Goal: Task Accomplishment & Management: Use online tool/utility

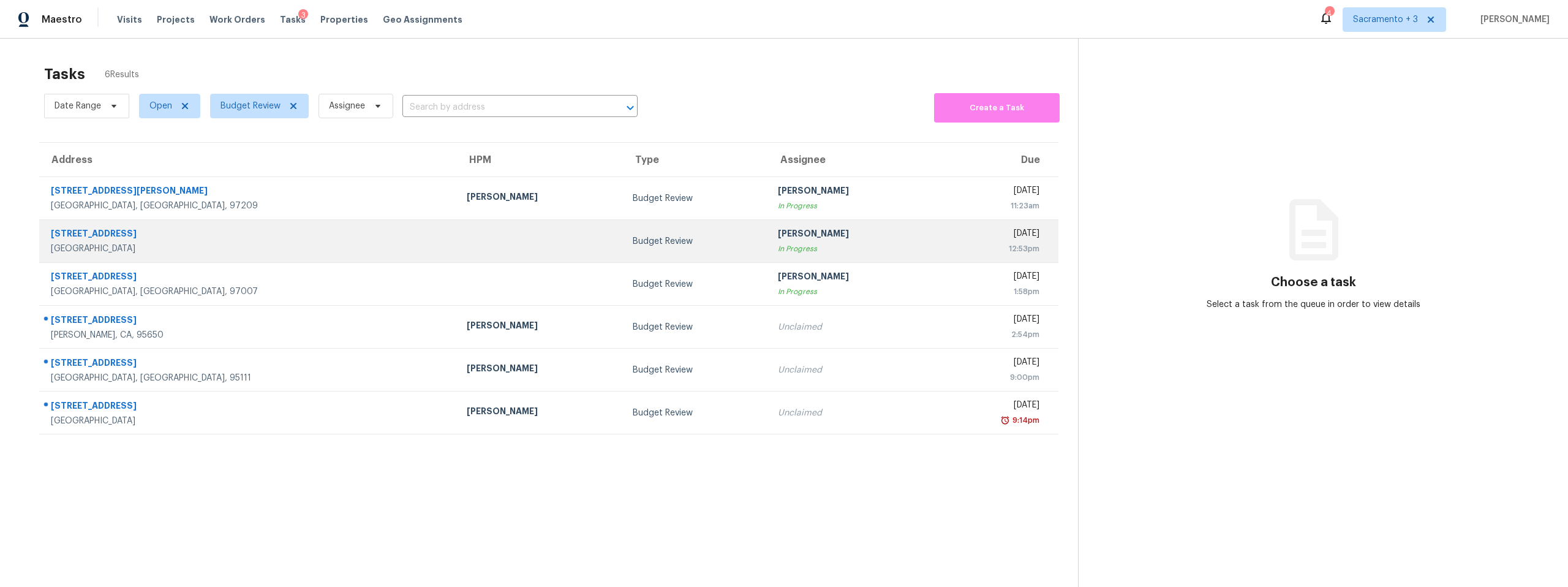
click at [119, 244] on div "Citrus Heights, CA, 95621" at bounding box center [249, 249] width 396 height 12
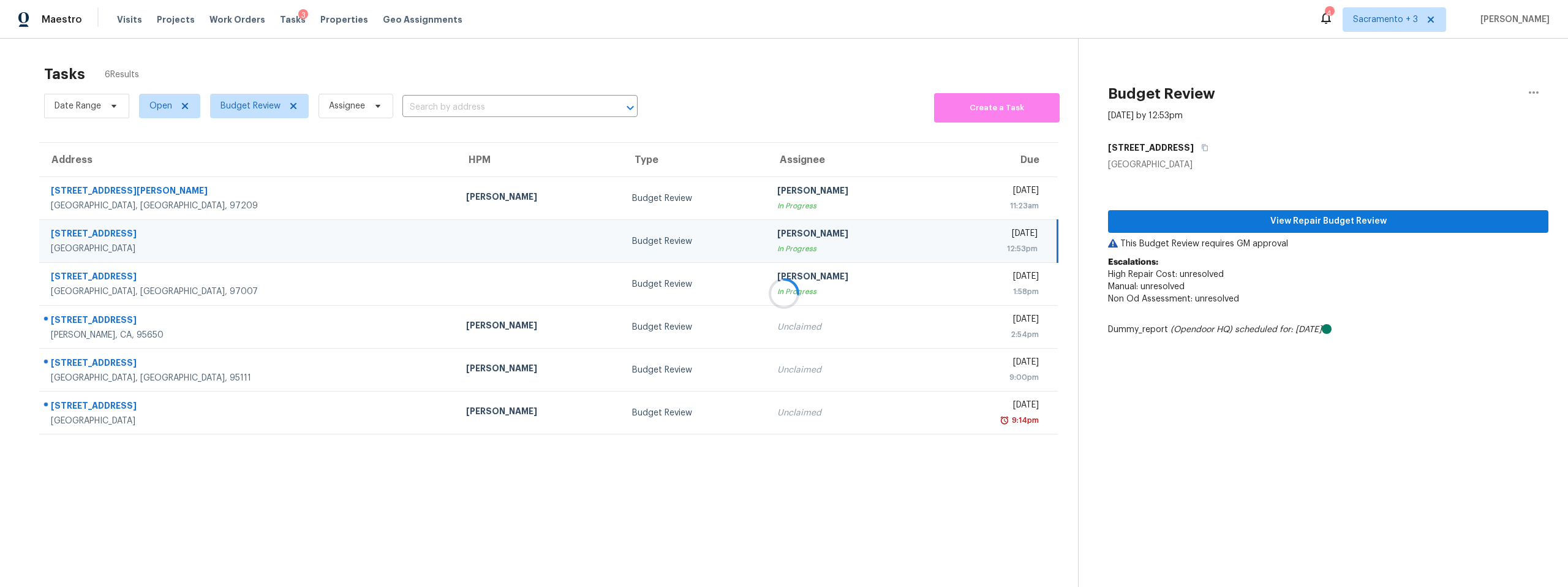
click at [1267, 222] on div at bounding box center [784, 293] width 1568 height 587
click at [1267, 219] on div at bounding box center [784, 293] width 1568 height 587
click at [1290, 231] on div at bounding box center [784, 293] width 1568 height 587
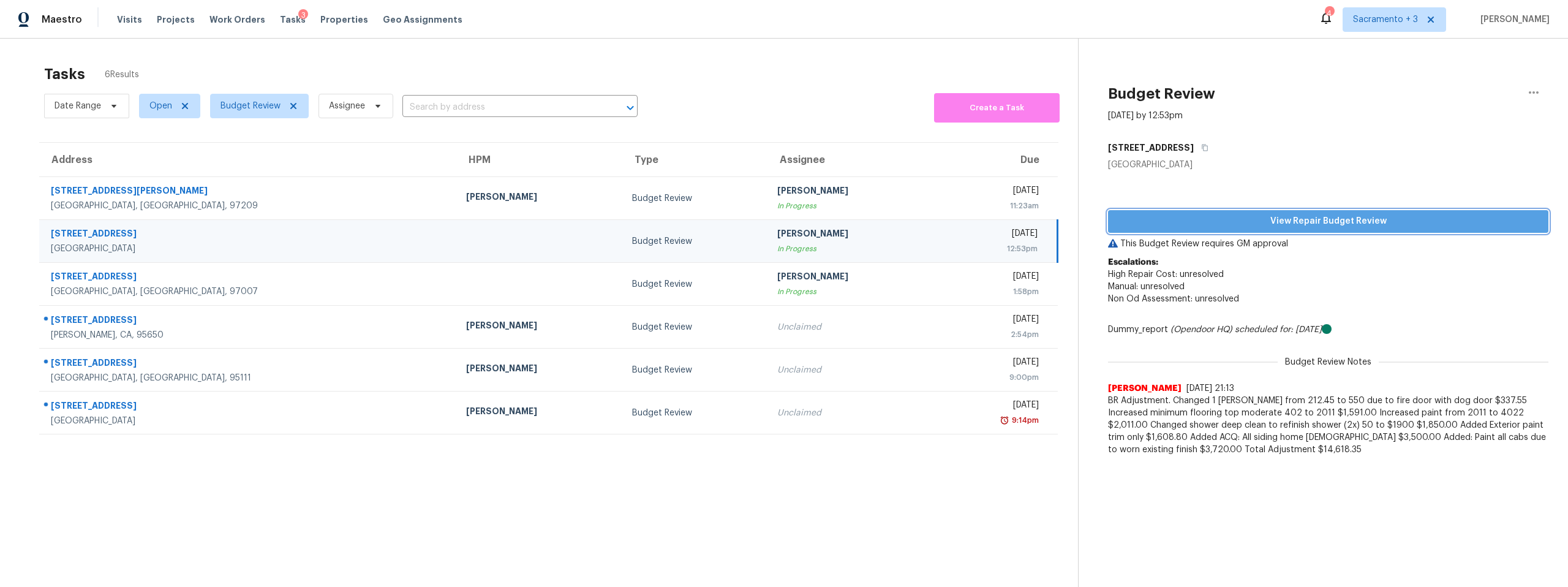
click at [1258, 228] on span "View Repair Budget Review" at bounding box center [1328, 222] width 420 height 16
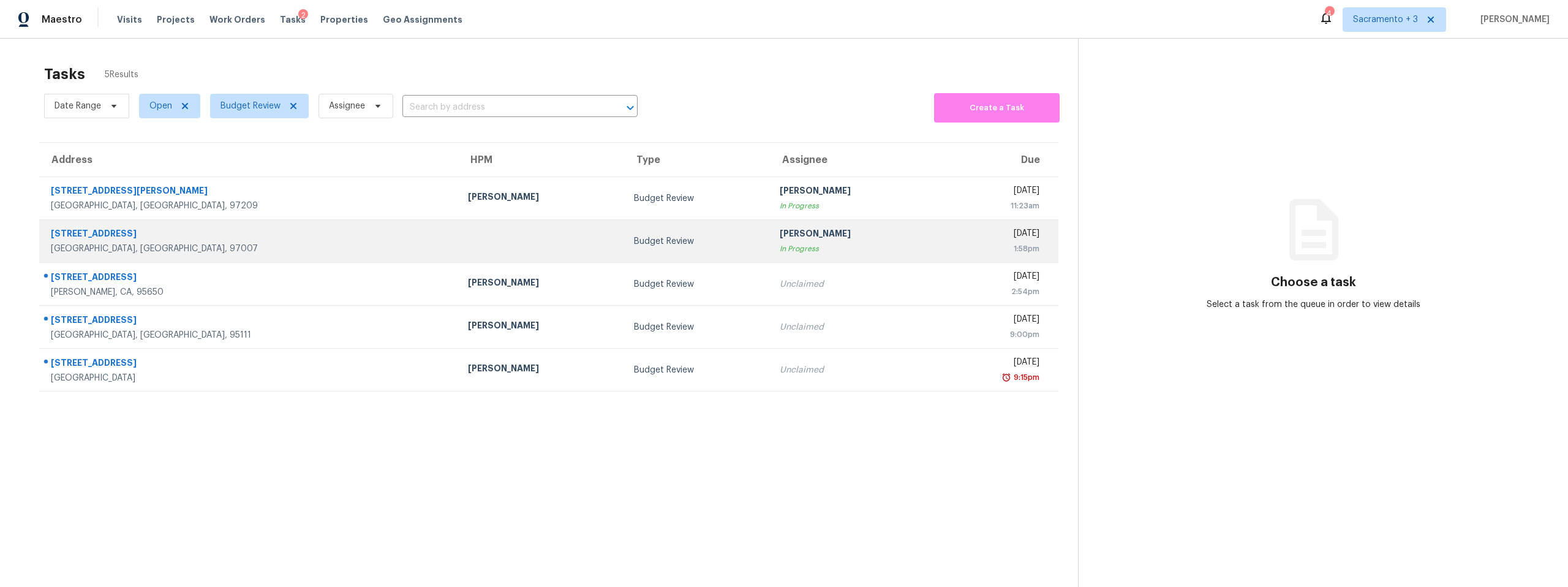
click at [266, 226] on td "11935 SW Sagehen St Beaverton, OR, 97007" at bounding box center [248, 241] width 419 height 43
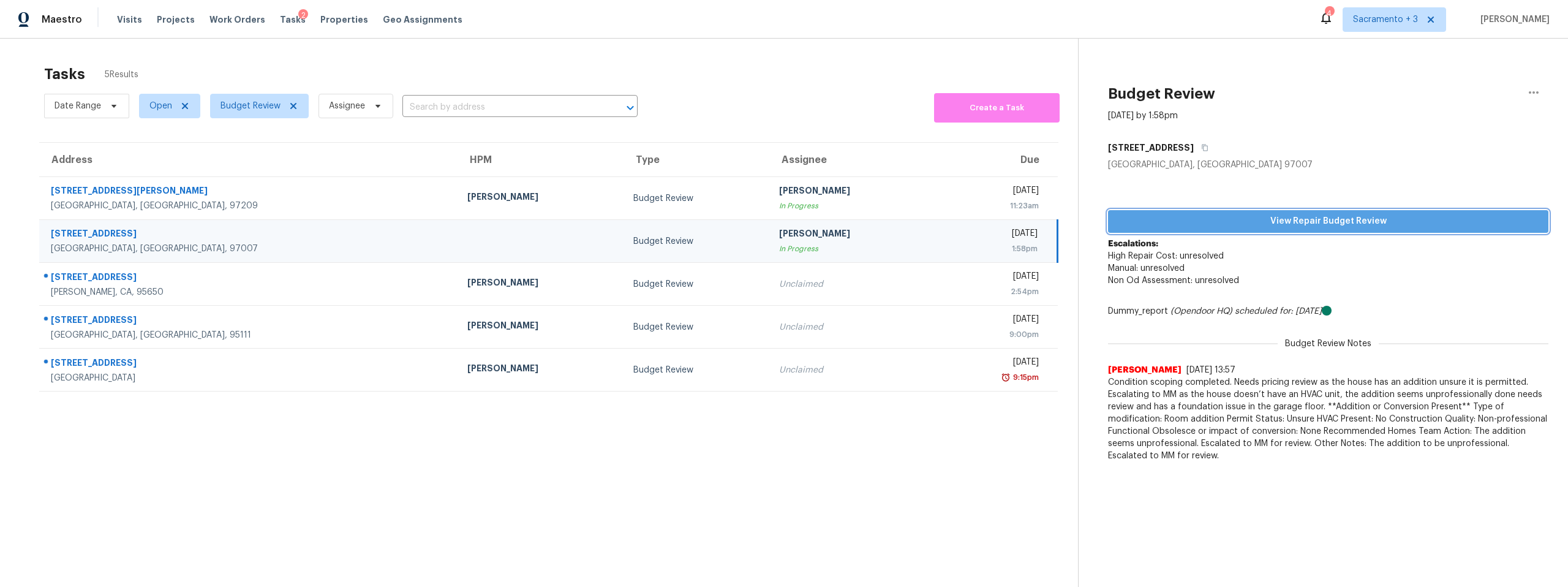
click at [1366, 220] on span "View Repair Budget Review" at bounding box center [1328, 222] width 420 height 16
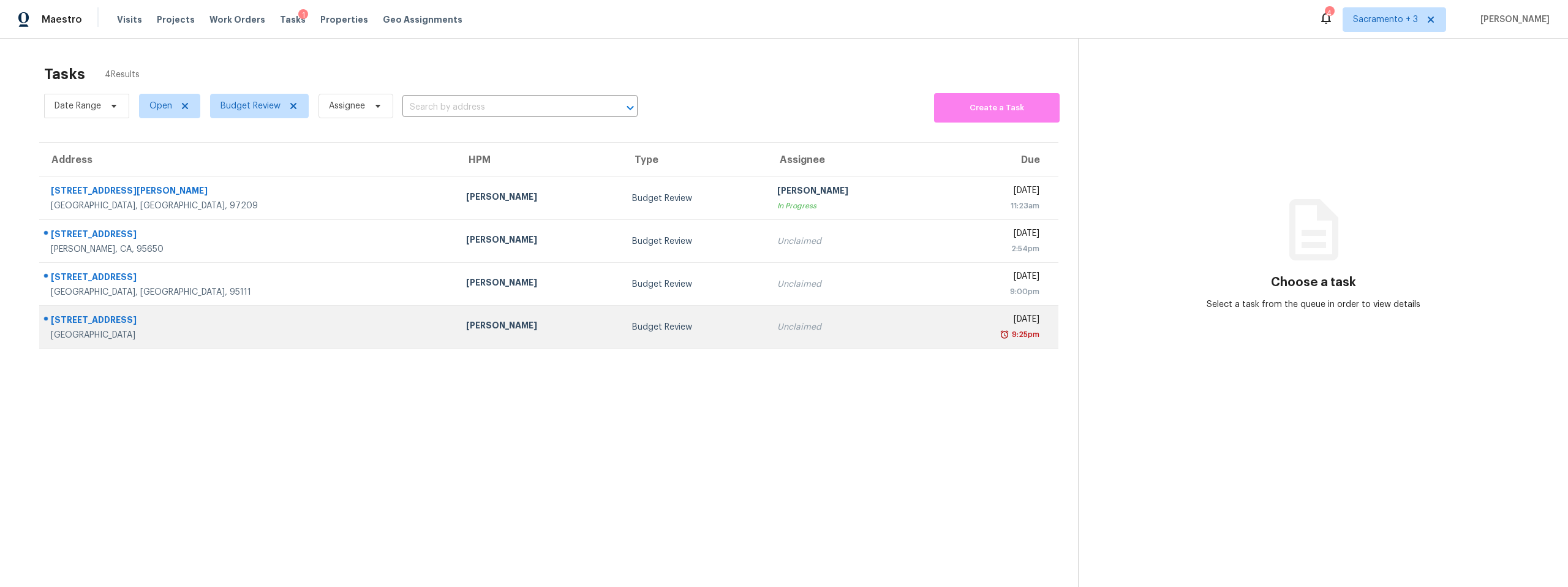
click at [92, 330] on div "[GEOGRAPHIC_DATA]" at bounding box center [248, 335] width 396 height 12
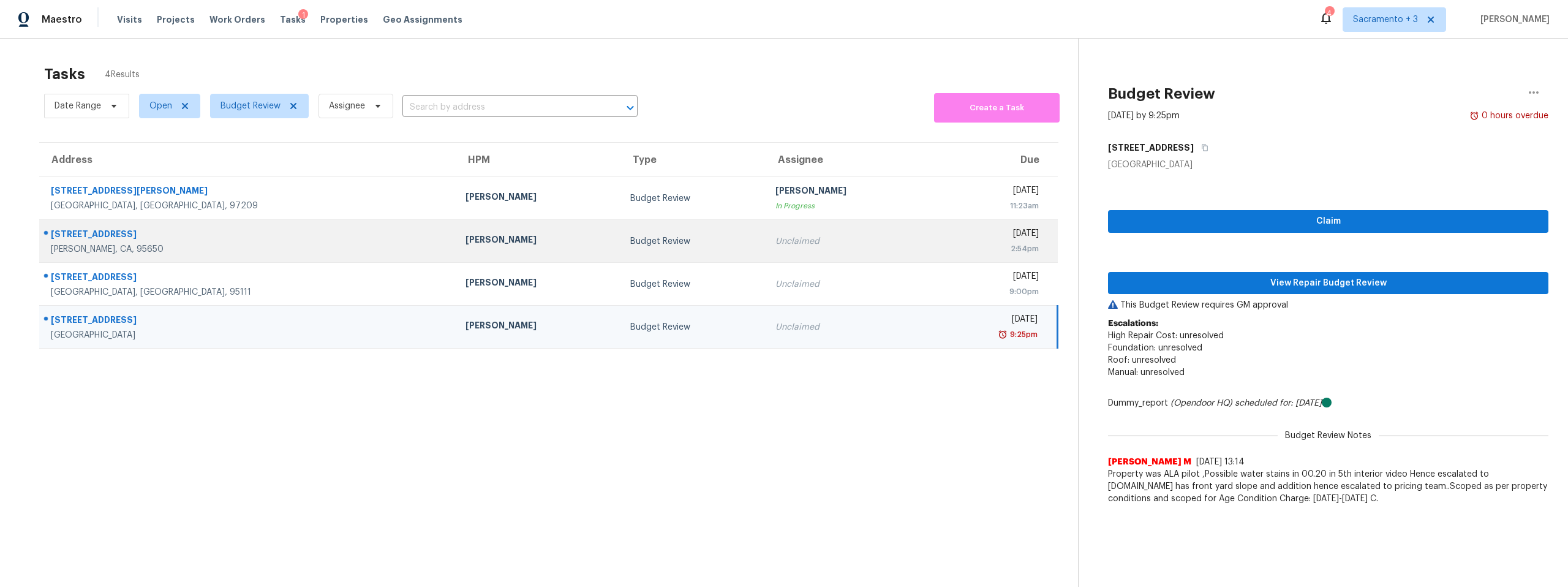
click at [941, 236] on div "[DATE]" at bounding box center [990, 235] width 98 height 16
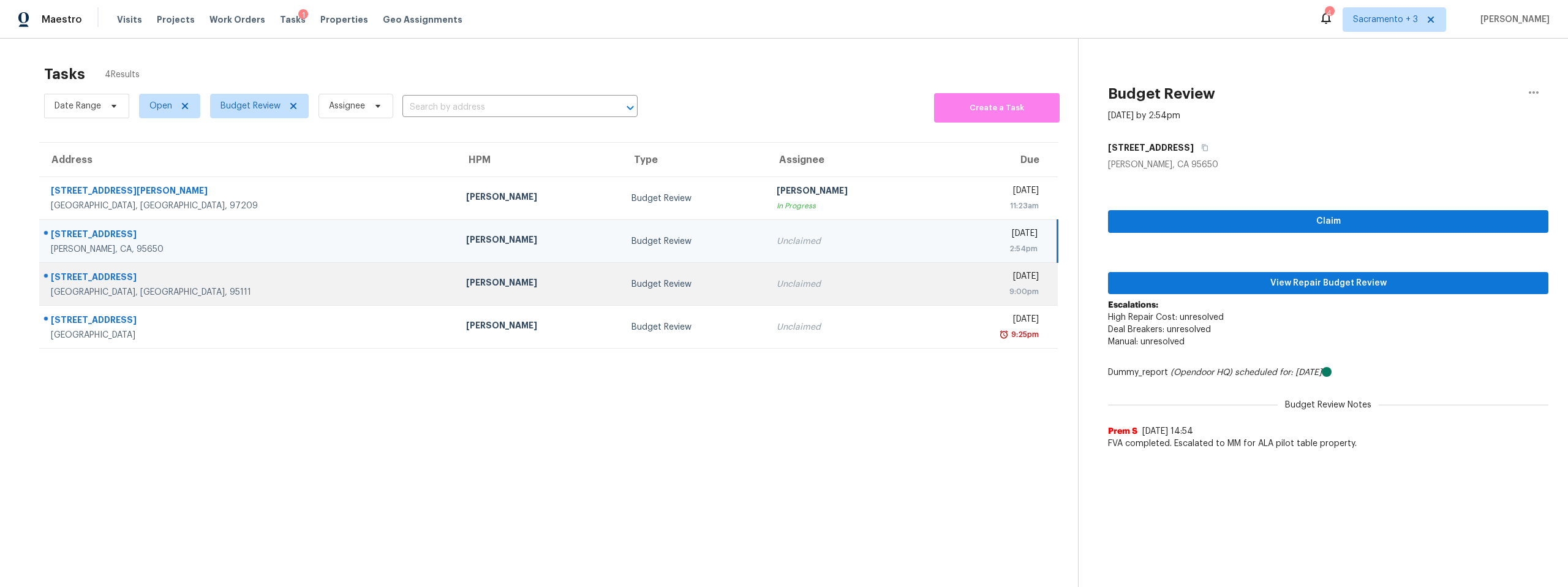
click at [942, 275] on div "[DATE]" at bounding box center [990, 278] width 96 height 16
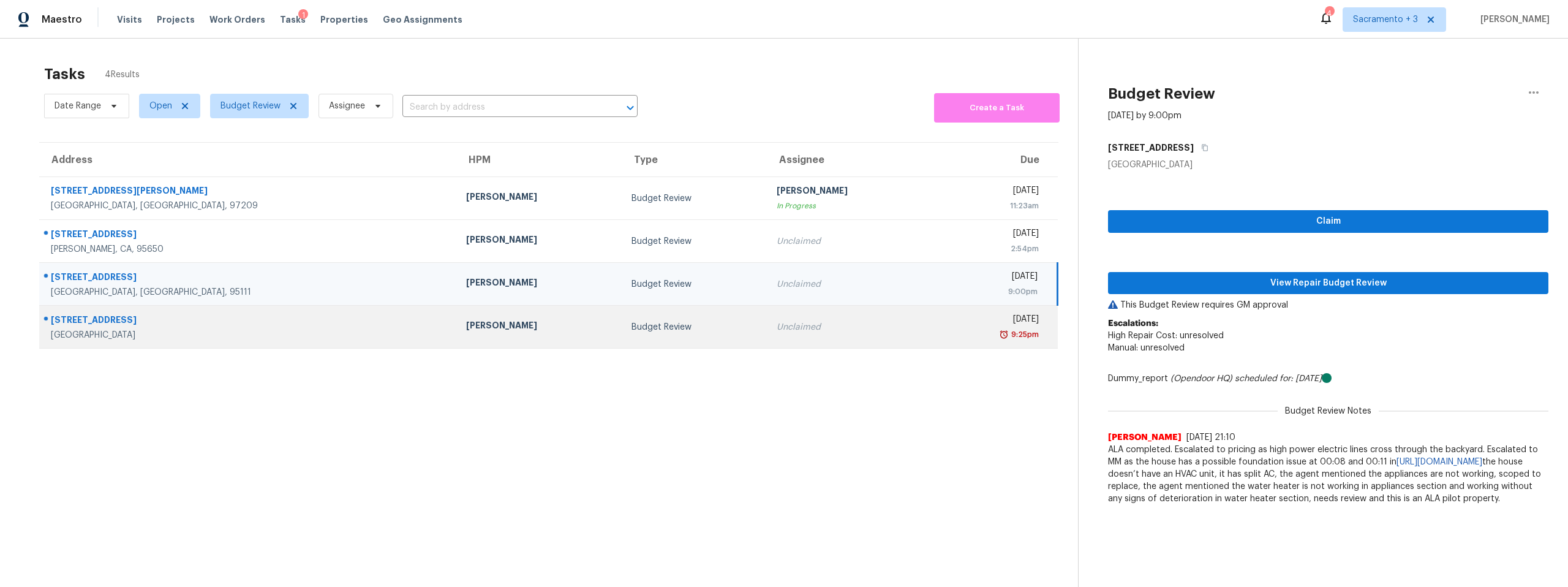
click at [932, 311] on td "Mon, Aug 11th 2025 9:25pm" at bounding box center [995, 327] width 125 height 43
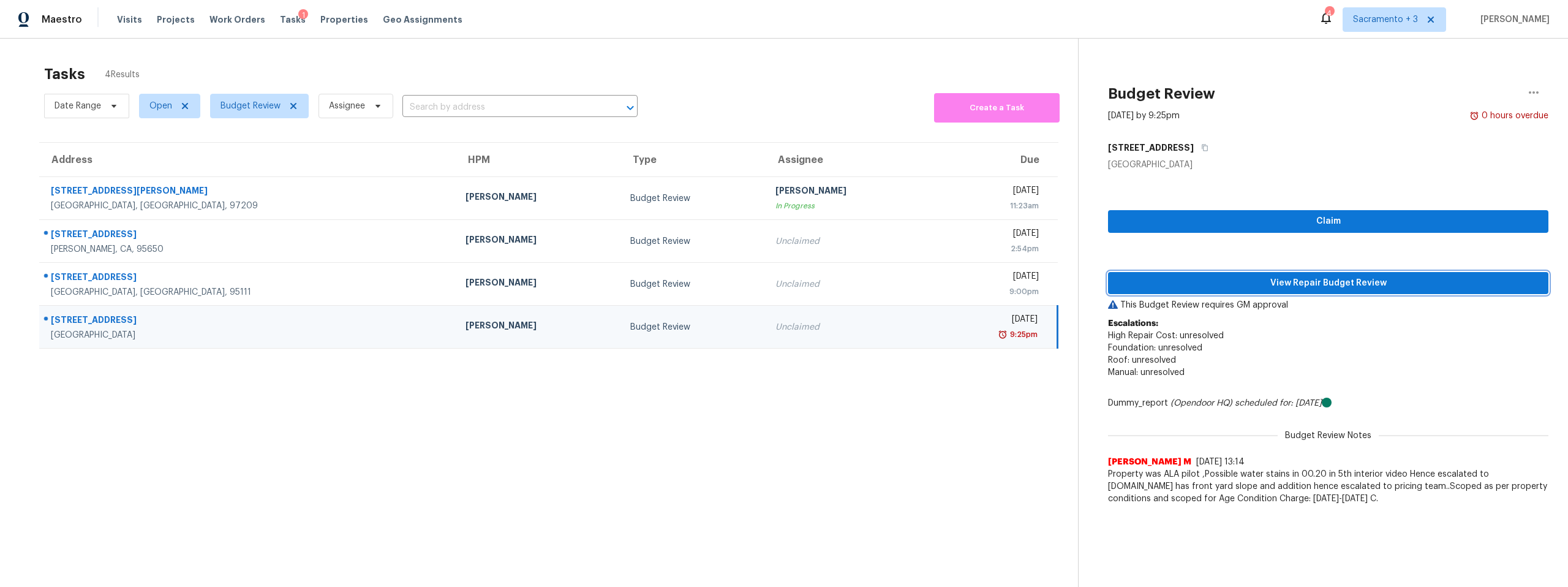
click at [1285, 281] on span "View Repair Budget Review" at bounding box center [1328, 283] width 420 height 16
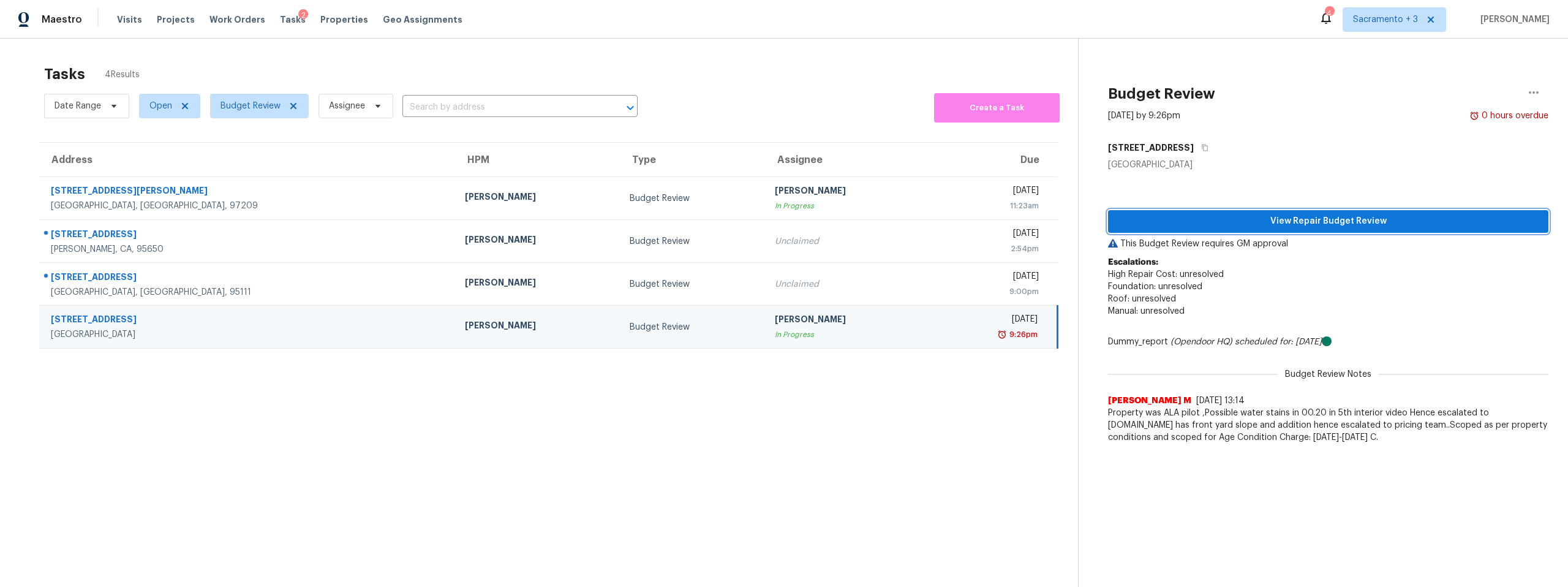
click at [1215, 221] on span "View Repair Budget Review" at bounding box center [1328, 222] width 420 height 16
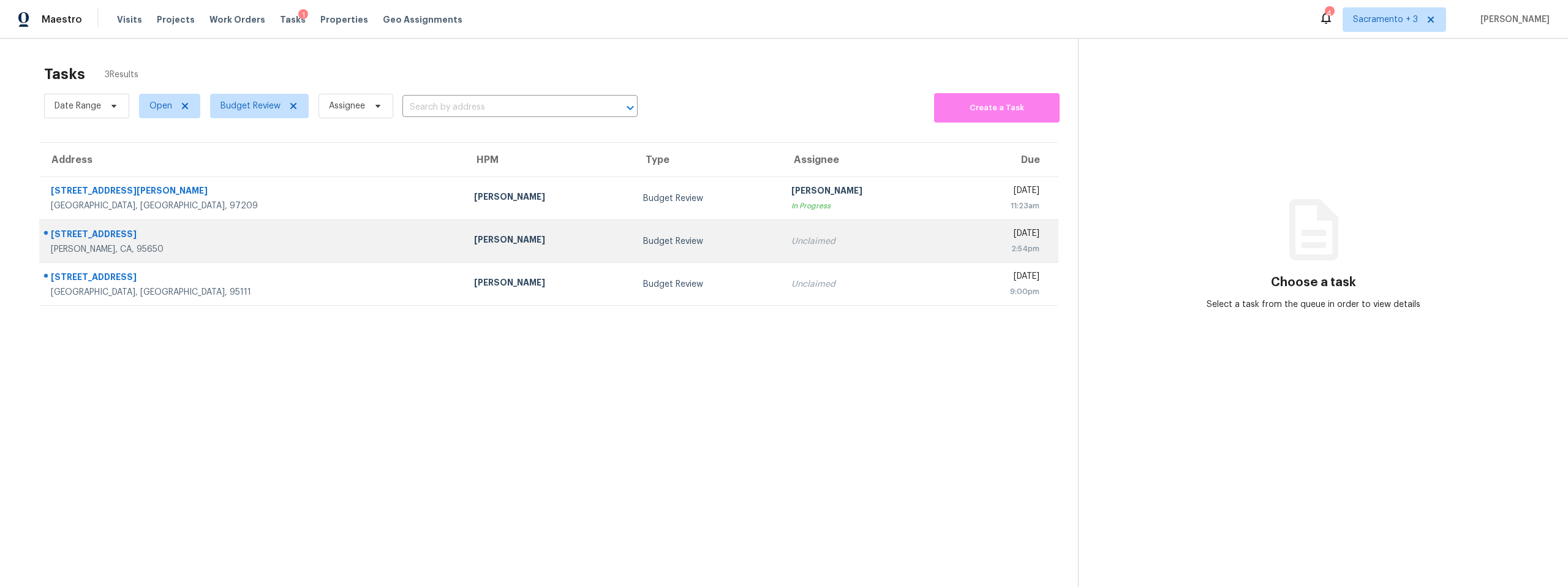
click at [214, 230] on div "[STREET_ADDRESS]" at bounding box center [253, 236] width 404 height 16
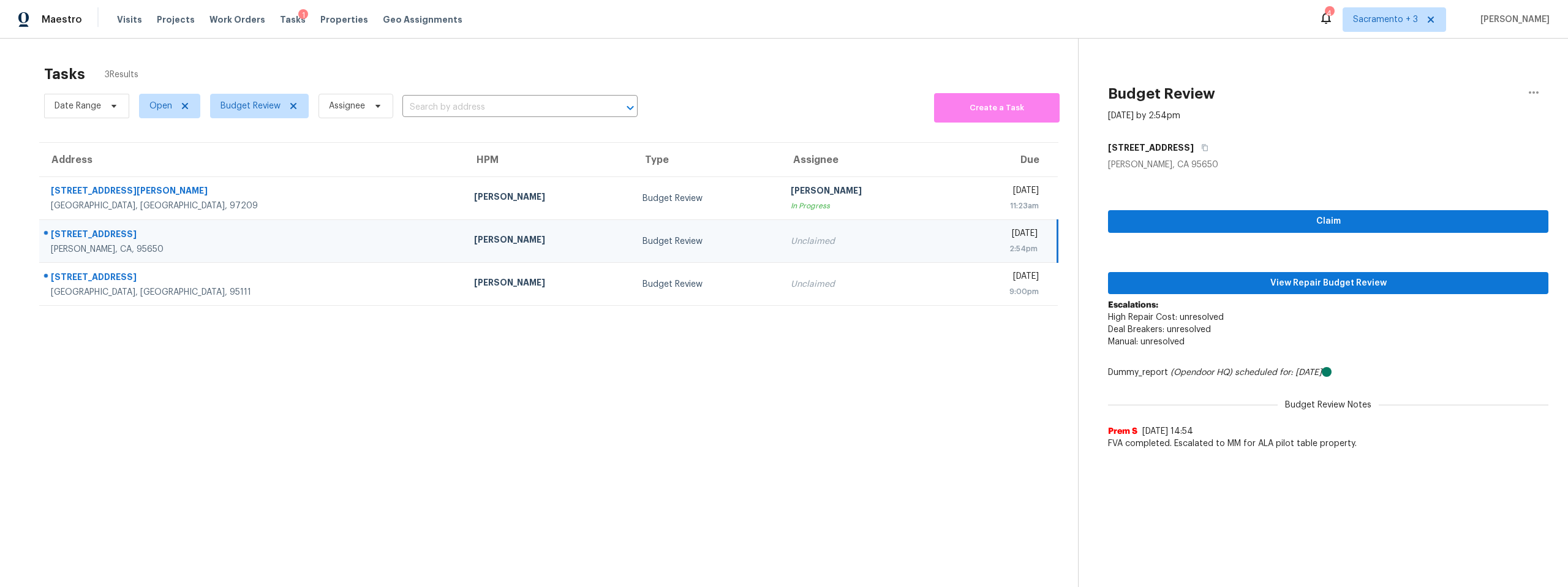
click at [231, 258] on td "5770 Tudor Way Loomis, CA, 95650" at bounding box center [251, 241] width 425 height 43
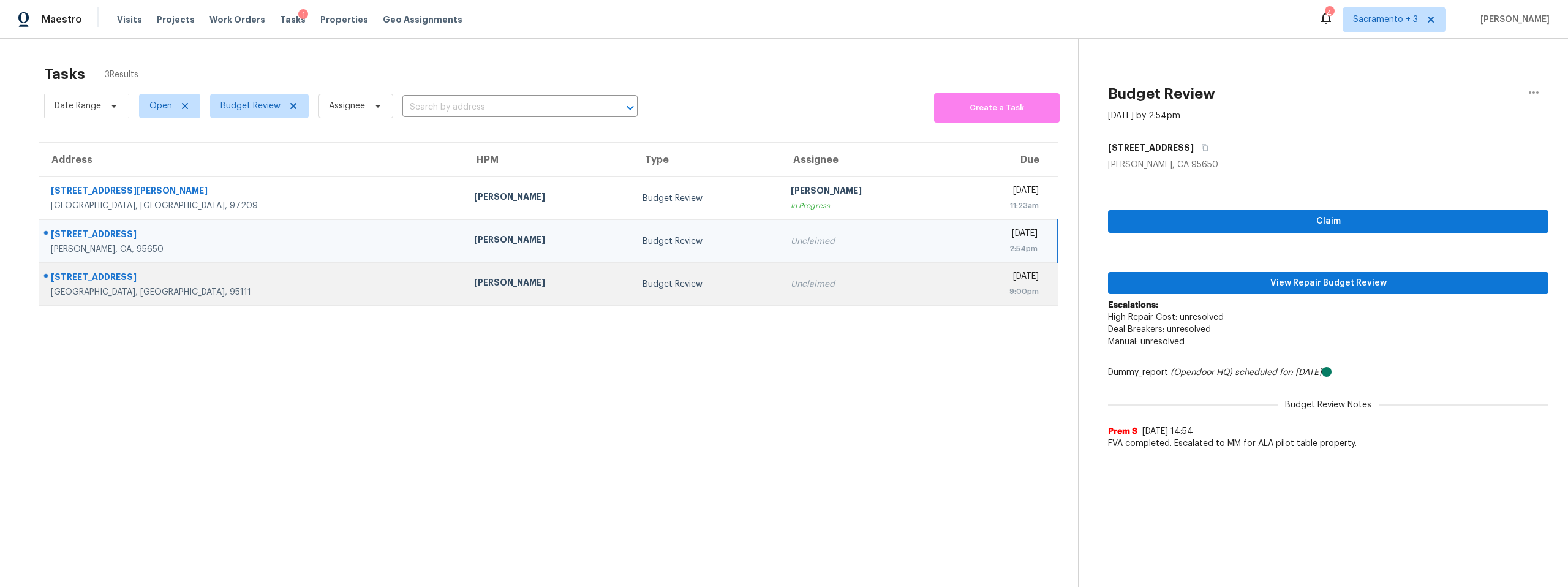
click at [230, 273] on div "[STREET_ADDRESS]" at bounding box center [253, 278] width 404 height 16
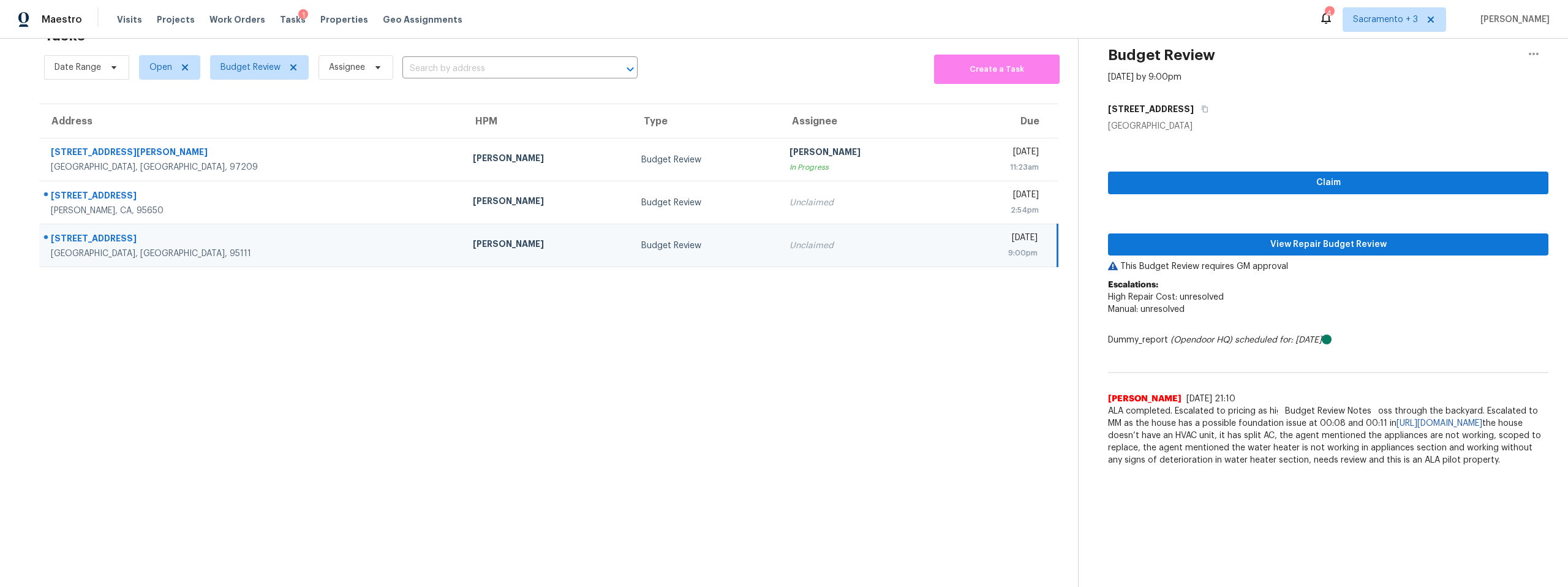
scroll to position [47, 0]
click at [1272, 433] on span "ALA completed. Escalated to pricing as high power electric lines cross through …" at bounding box center [1328, 435] width 440 height 62
click at [1274, 421] on span "ALA completed. Escalated to pricing as high power electric lines cross through …" at bounding box center [1328, 435] width 440 height 62
click at [1397, 424] on link "https://opendoor-admin-client-upload-production.s3.amazonaws.com/uploads/Cake/S…" at bounding box center [1439, 423] width 86 height 8
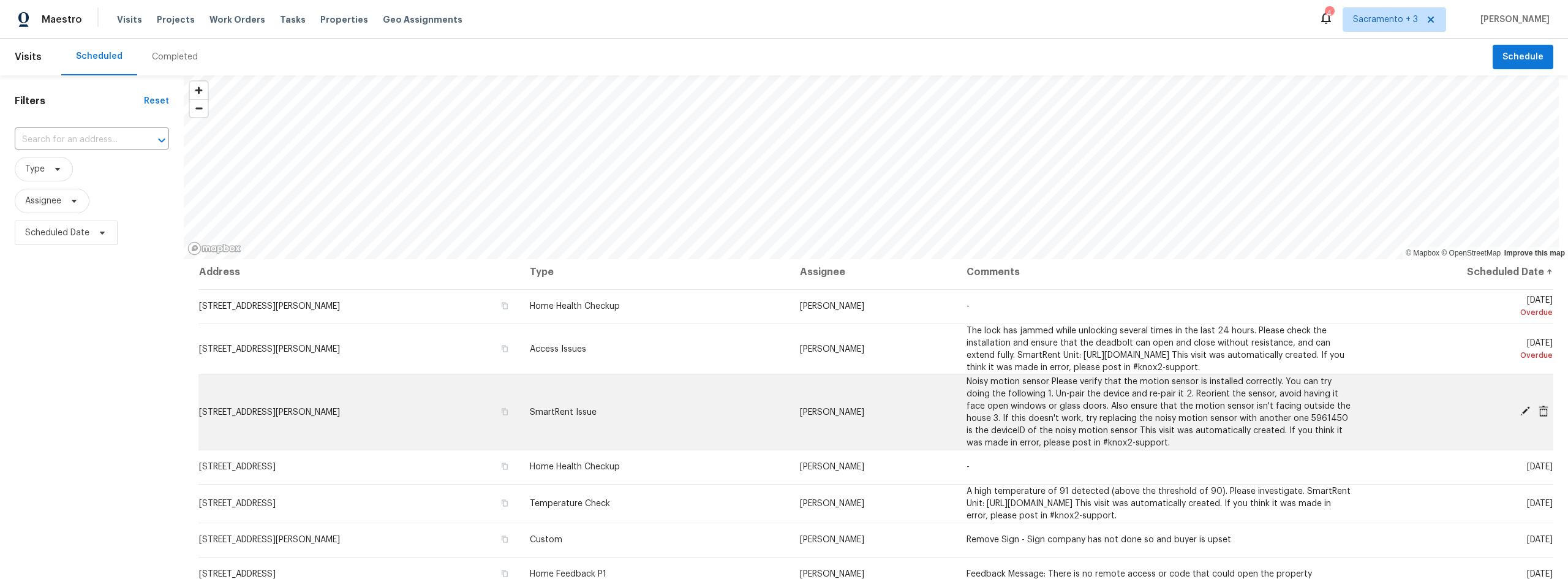
scroll to position [5, 0]
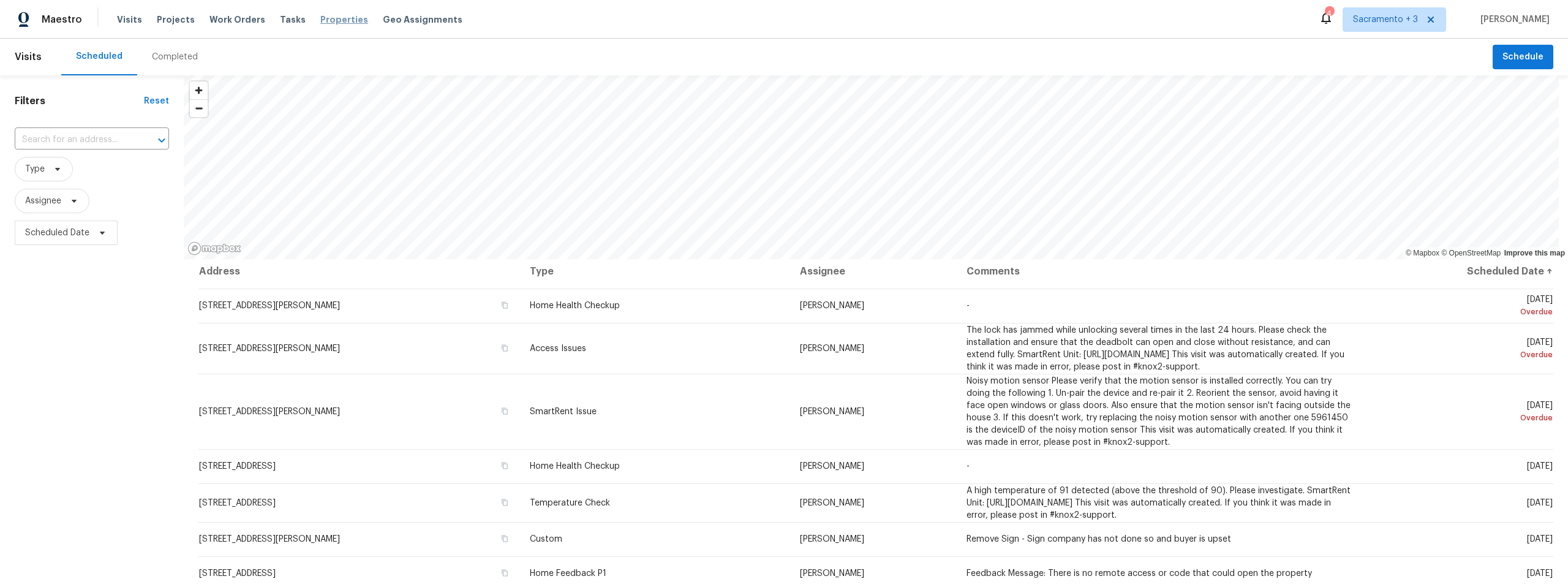
click at [326, 18] on span "Properties" at bounding box center [344, 19] width 47 height 12
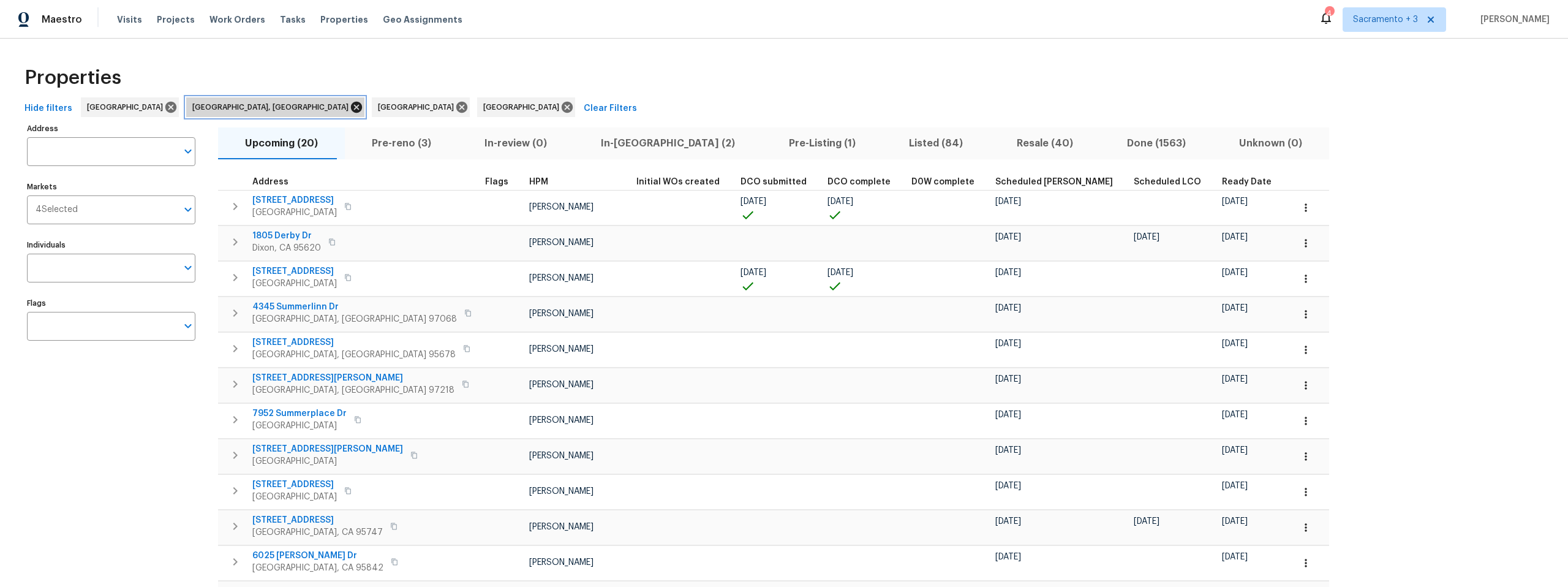
click at [351, 107] on icon at bounding box center [357, 108] width 11 height 11
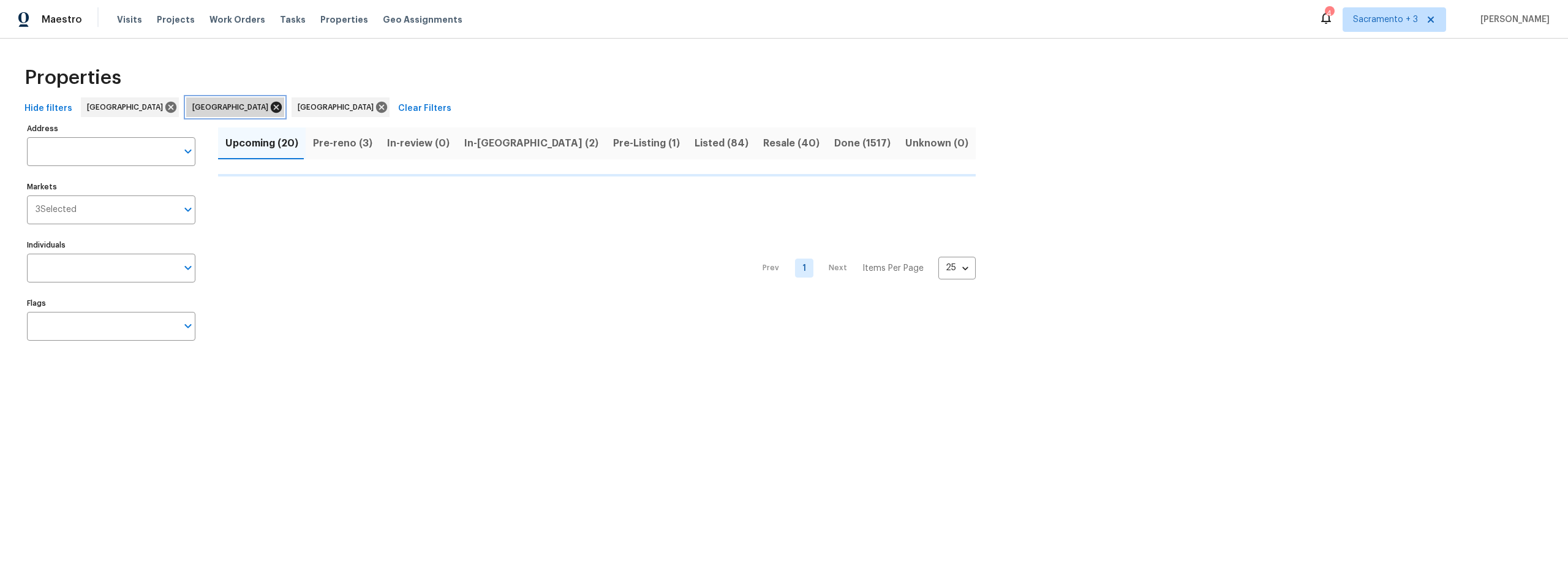
click at [270, 106] on icon at bounding box center [276, 108] width 11 height 11
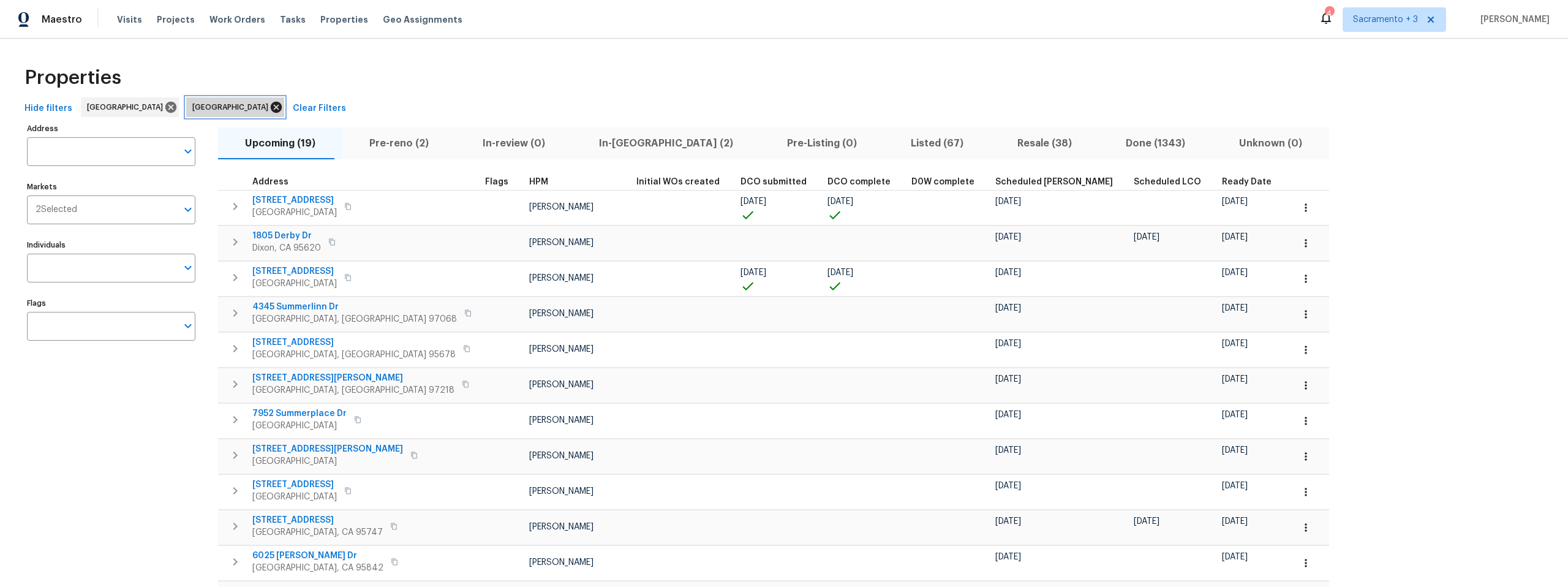
click at [270, 109] on icon at bounding box center [276, 108] width 11 height 11
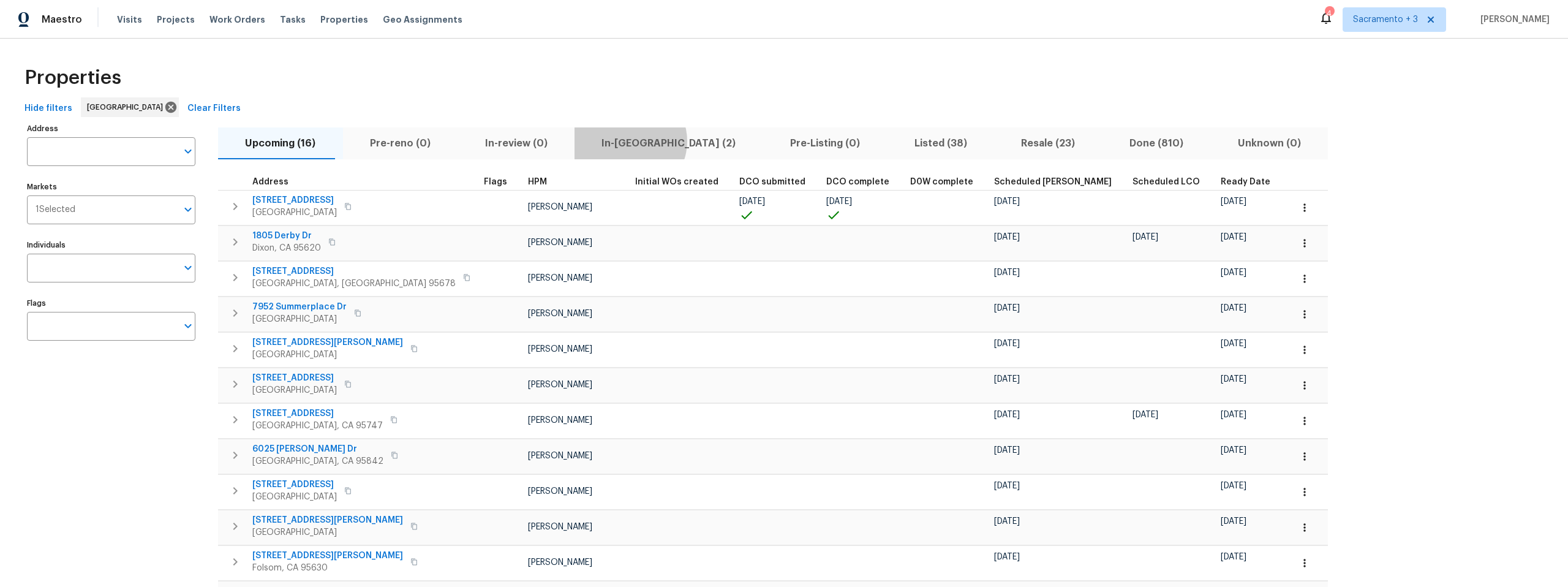
click at [603, 141] on span "In-[GEOGRAPHIC_DATA] (2)" at bounding box center [669, 143] width 174 height 17
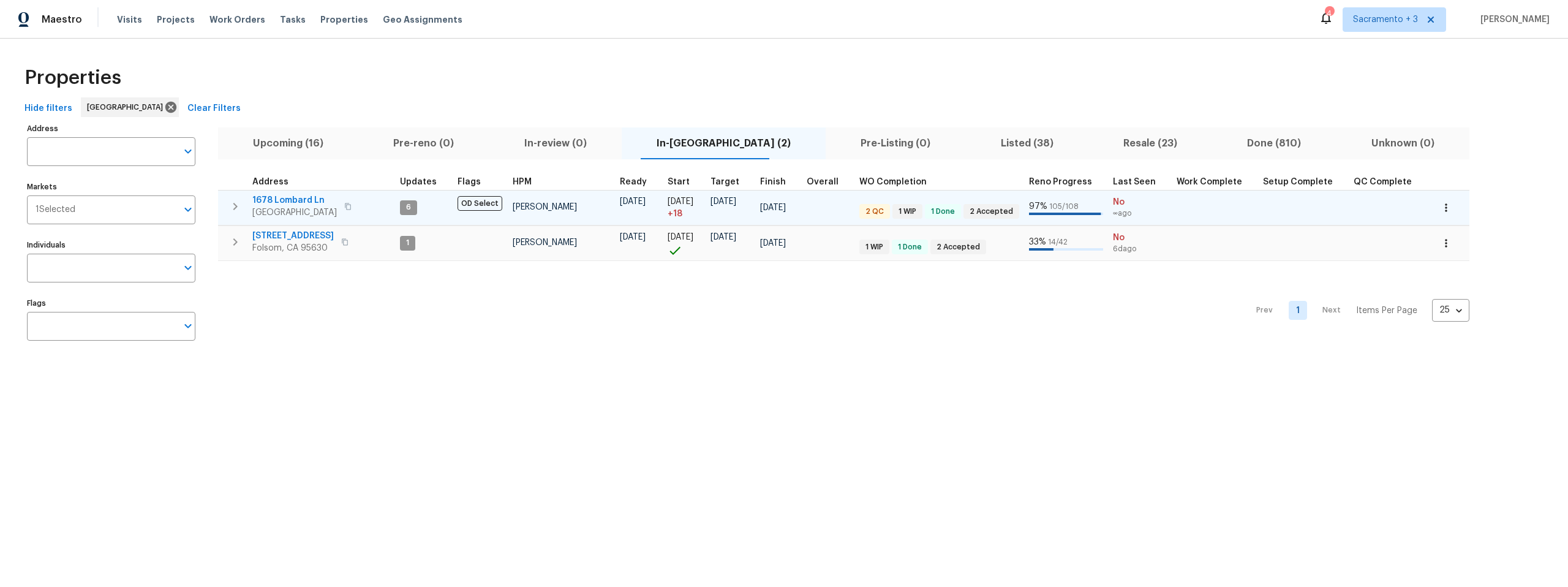
click at [345, 207] on icon "button" at bounding box center [348, 206] width 6 height 7
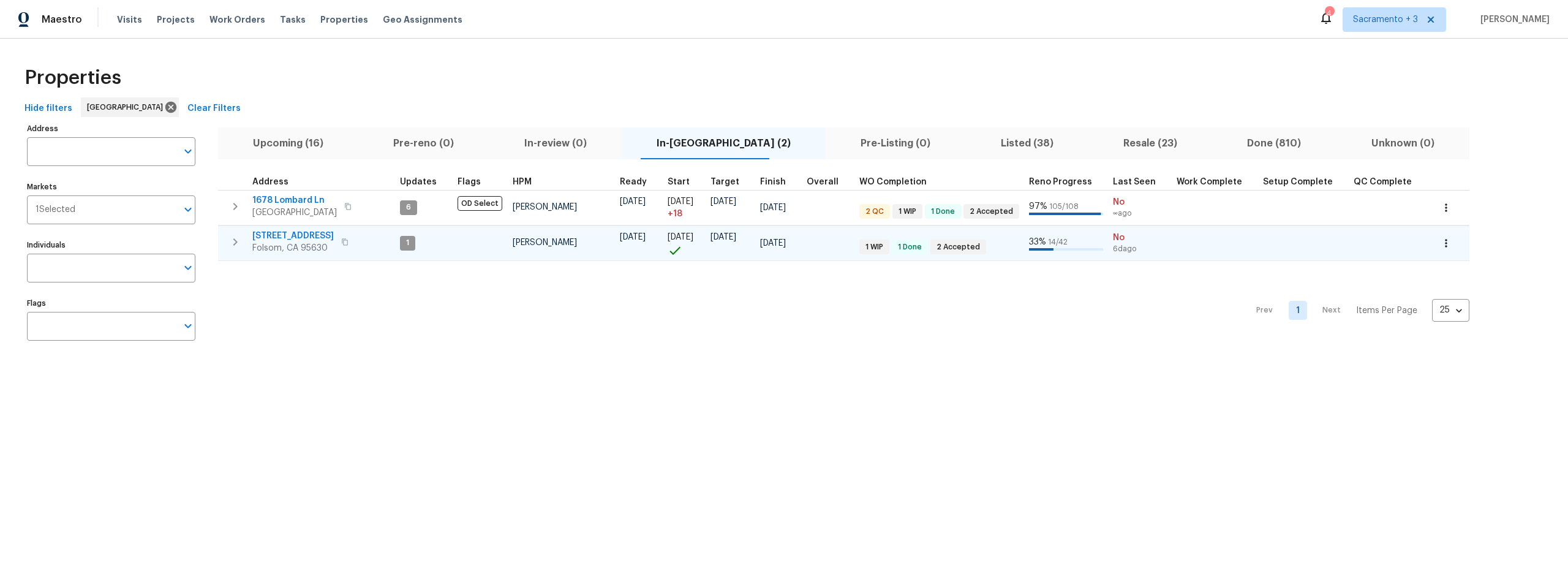
click at [342, 244] on icon "button" at bounding box center [345, 242] width 6 height 7
